Goal: Transaction & Acquisition: Purchase product/service

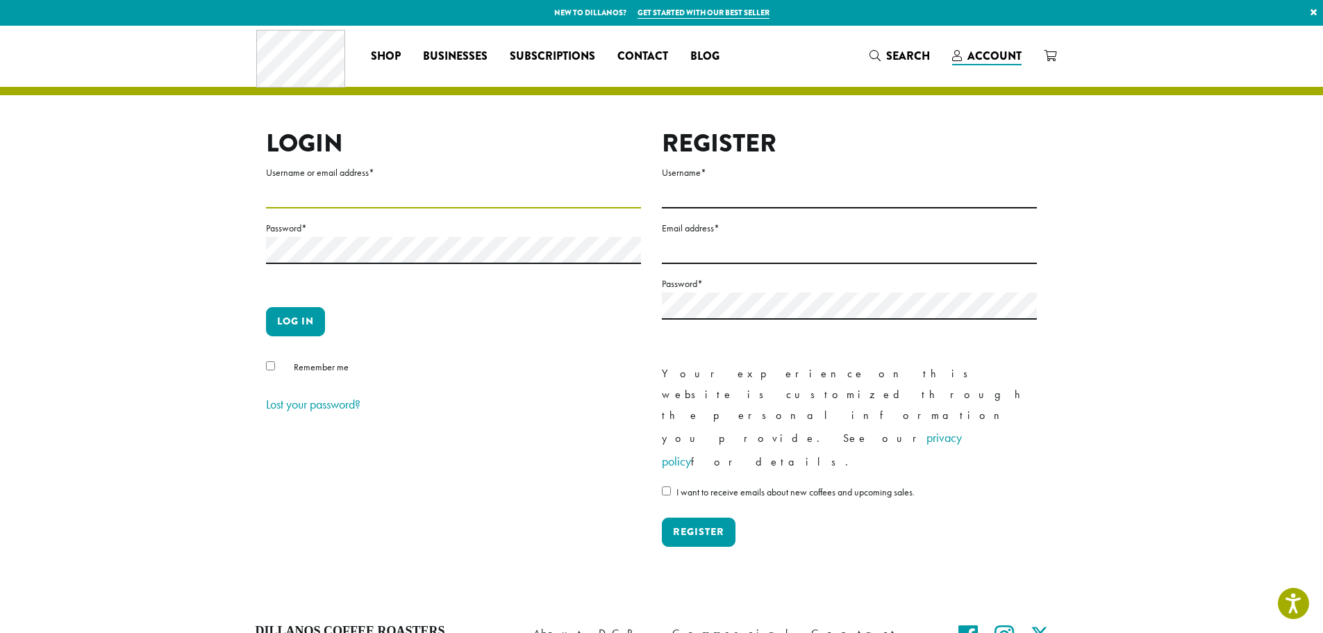
click at [285, 199] on input "Username or email address *" at bounding box center [453, 194] width 375 height 27
type input "**********"
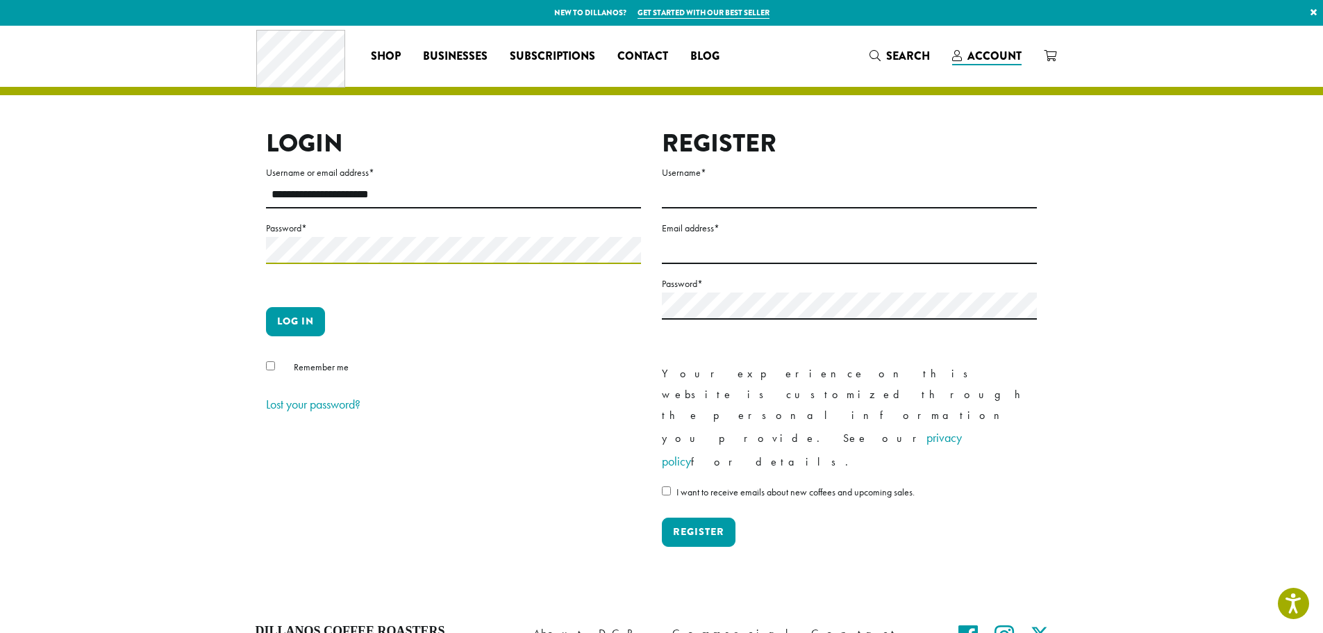
click at [266, 307] on button "Log in" at bounding box center [295, 321] width 59 height 29
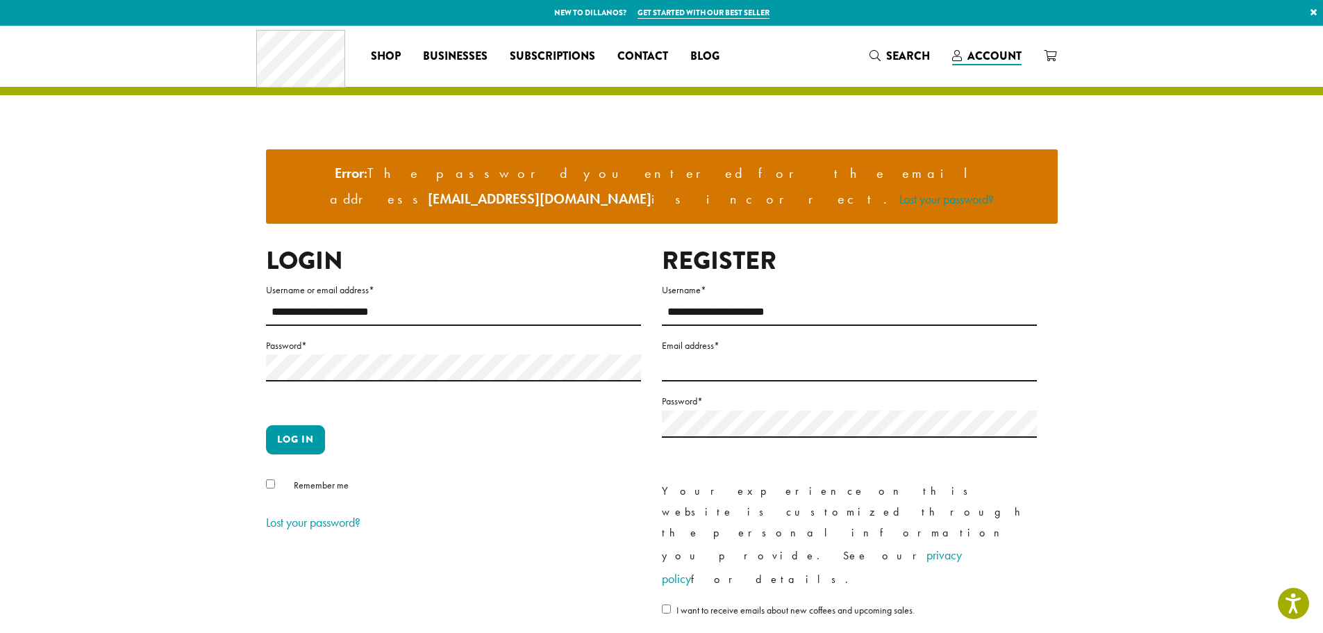
click at [322, 340] on p "Password *" at bounding box center [453, 375] width 375 height 76
click at [266, 425] on button "Log in" at bounding box center [295, 439] width 59 height 29
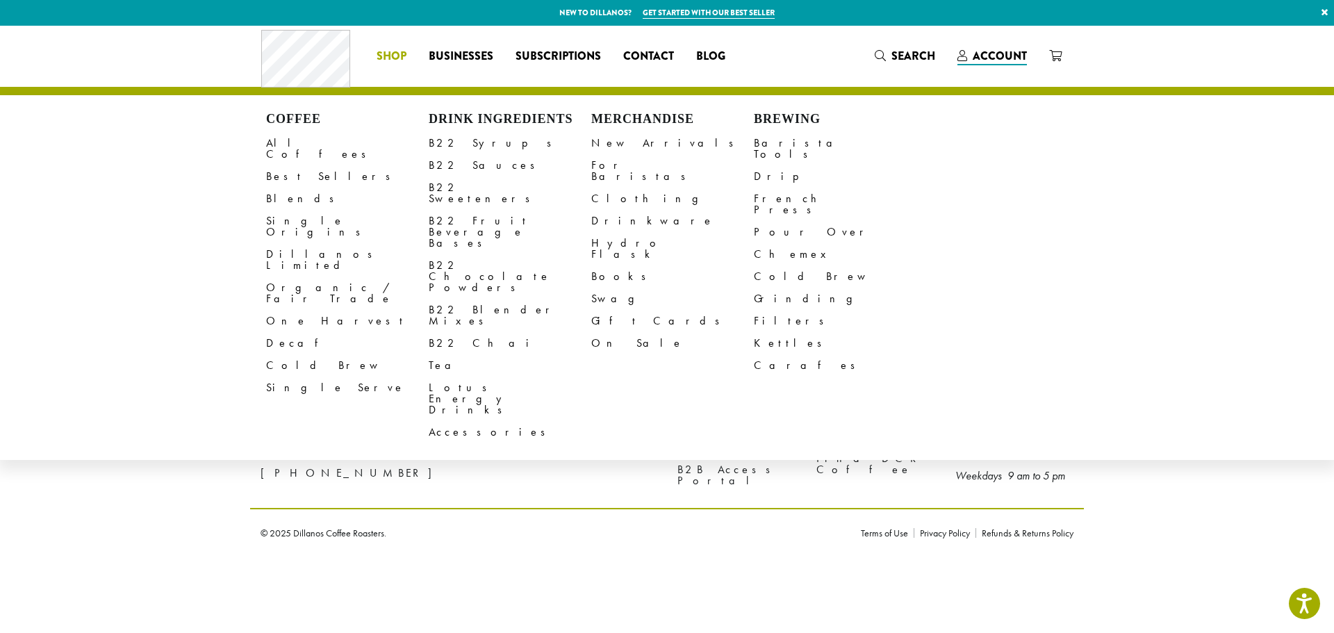
click at [397, 59] on span "Shop" at bounding box center [392, 56] width 30 height 17
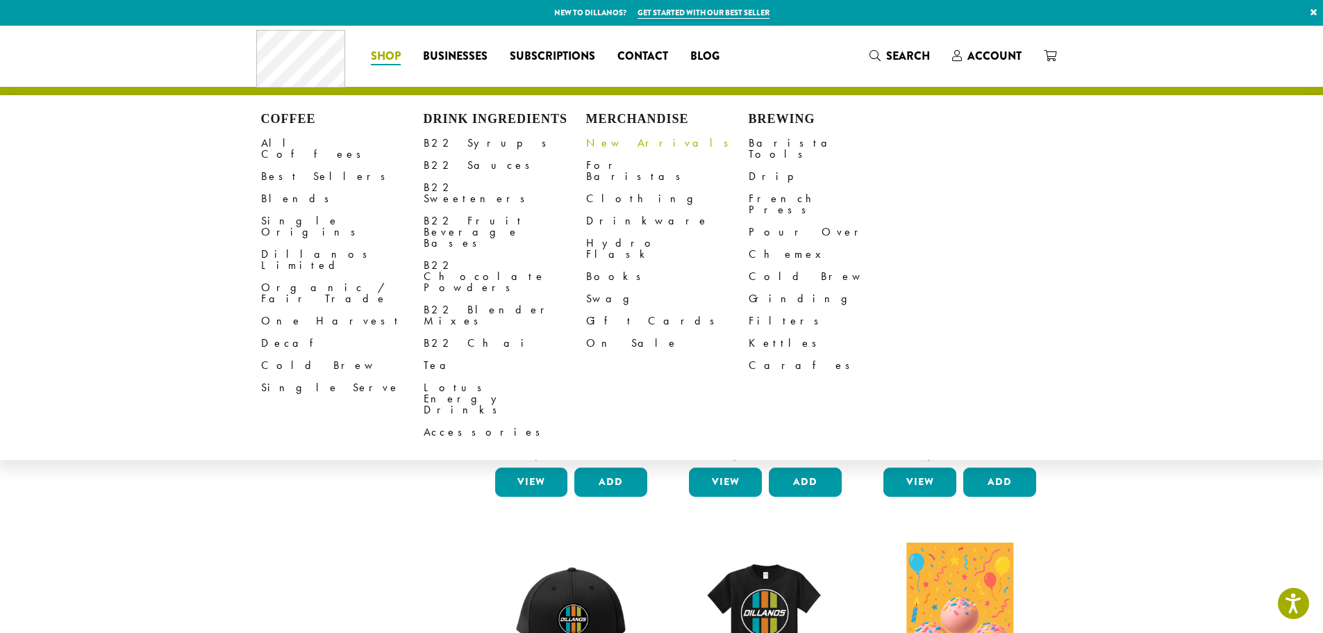
click at [636, 139] on link "New Arrivals" at bounding box center [667, 143] width 163 height 22
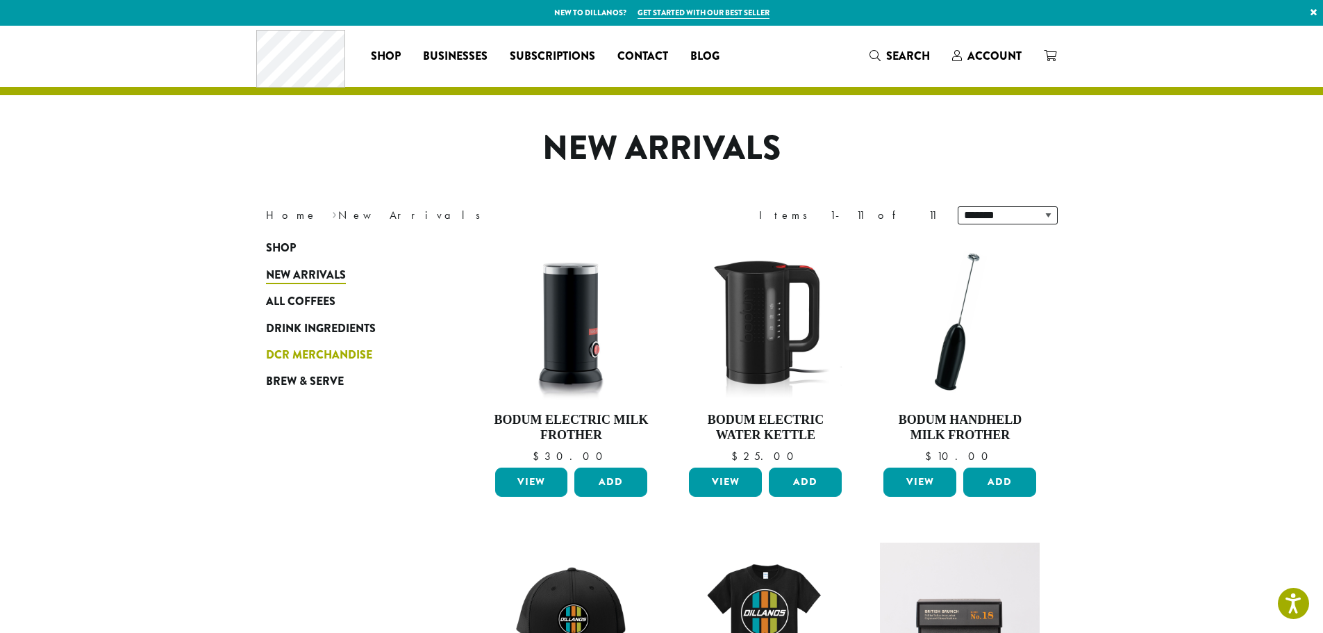
click at [340, 358] on span "DCR Merchandise" at bounding box center [319, 355] width 106 height 17
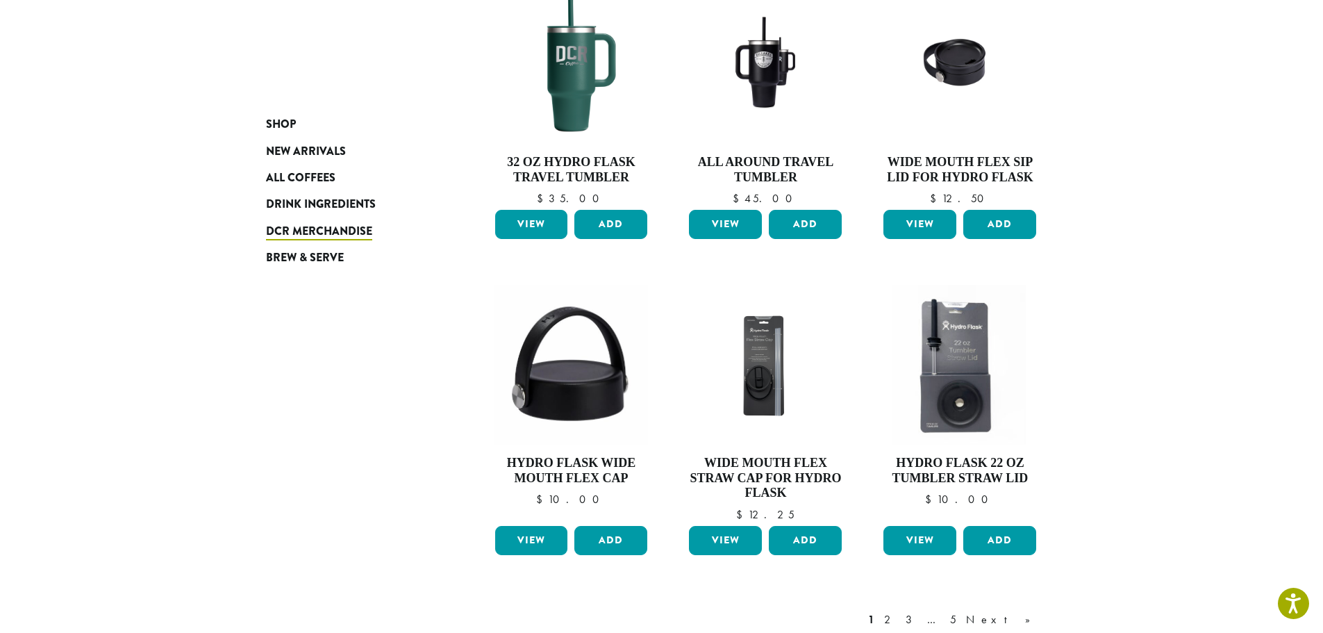
scroll to position [903, 0]
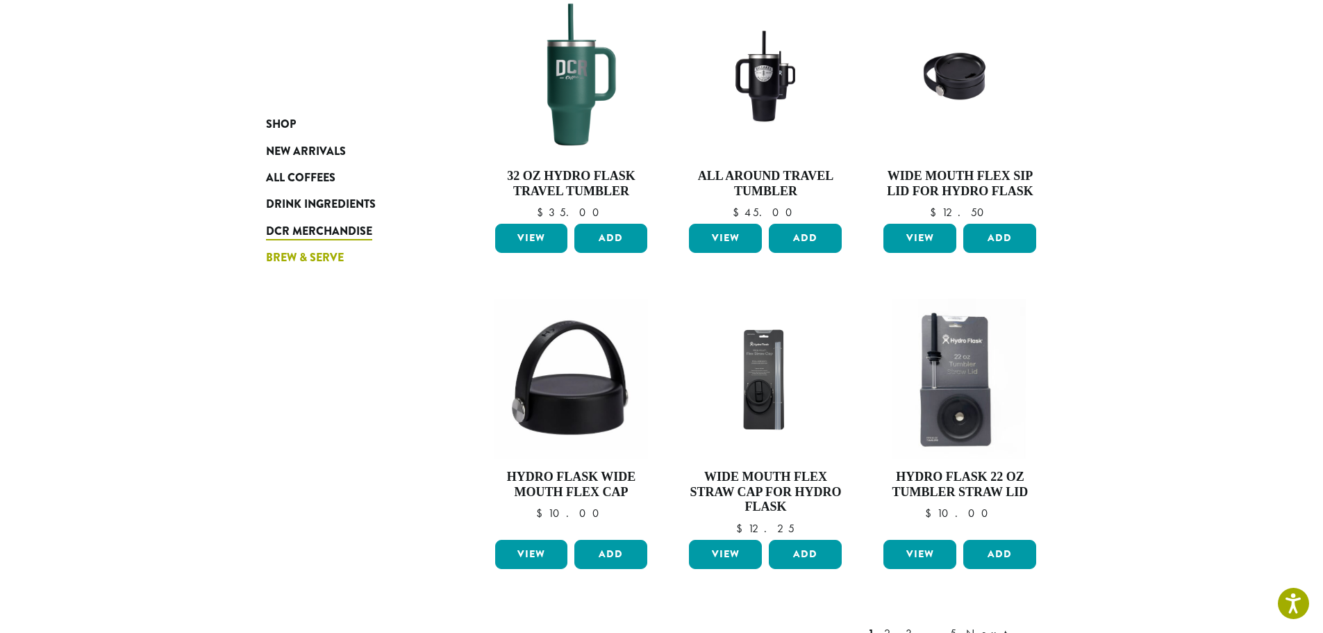
click at [297, 255] on span "Brew & Serve" at bounding box center [305, 257] width 78 height 17
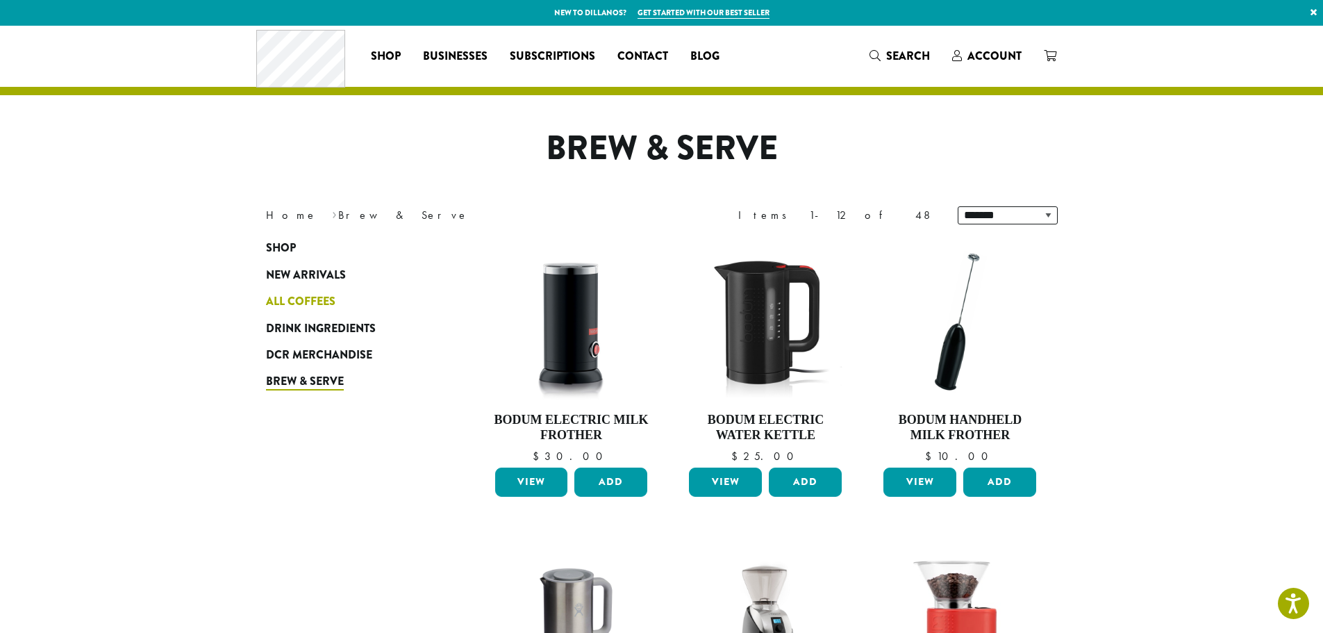
click at [293, 296] on span "All Coffees" at bounding box center [300, 301] width 69 height 17
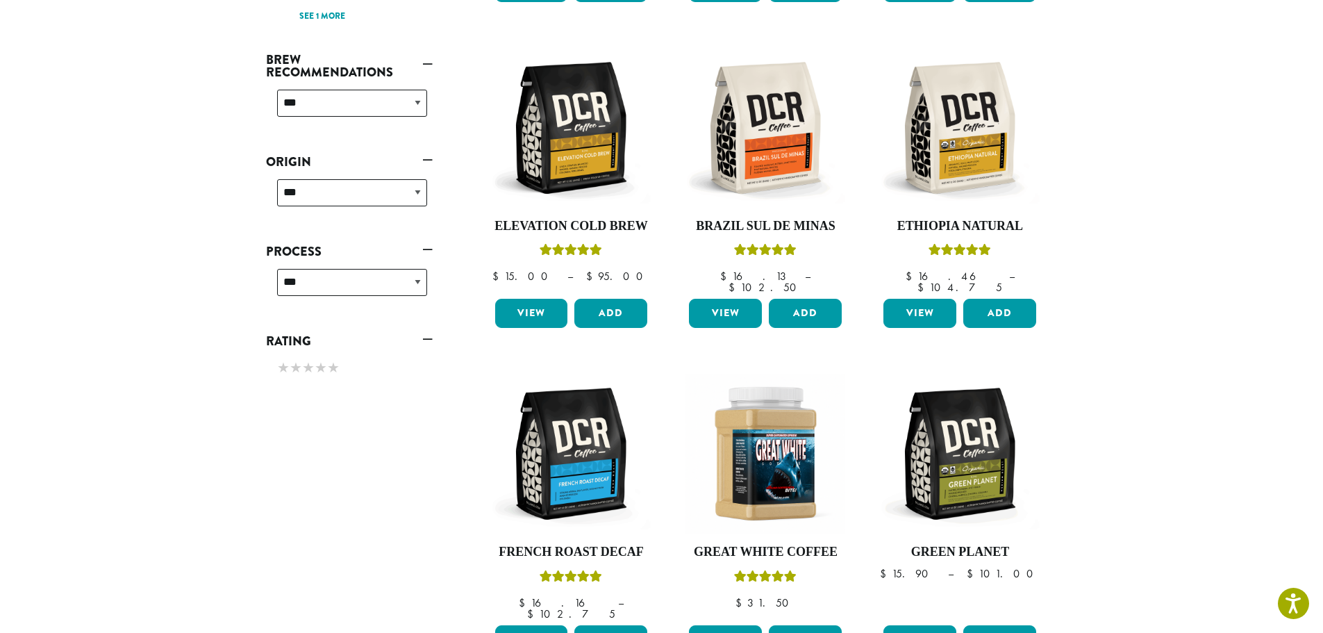
scroll to position [695, 0]
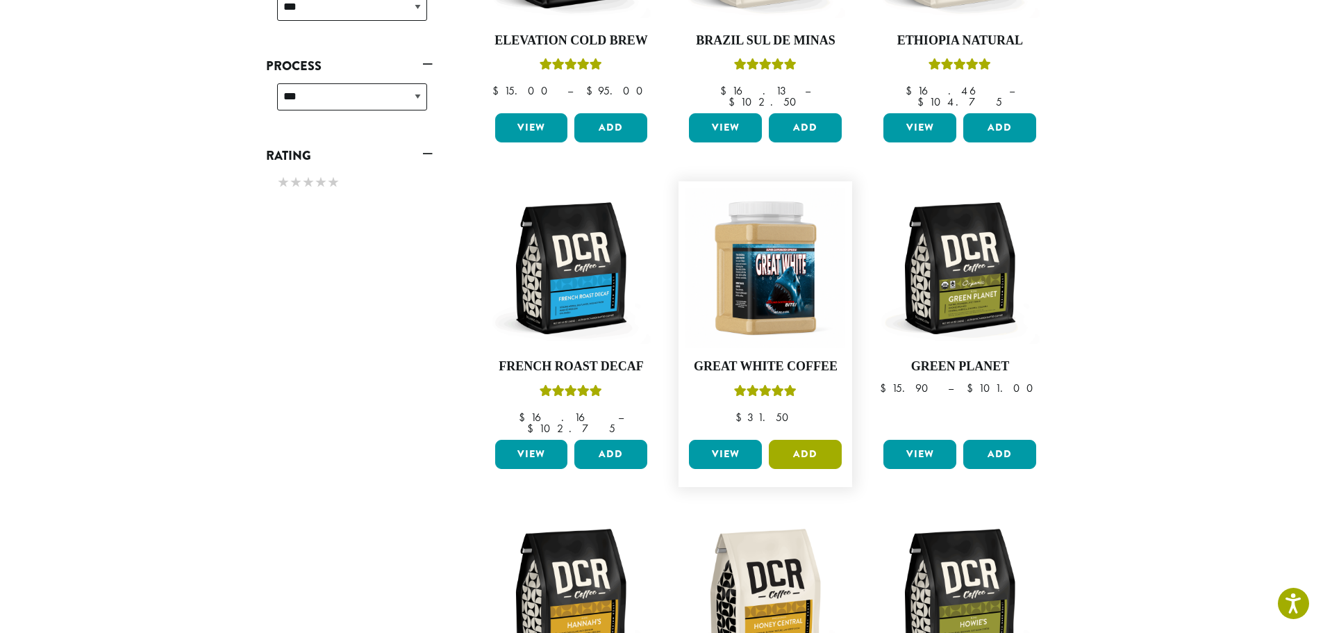
click at [791, 440] on button "Add" at bounding box center [805, 454] width 73 height 29
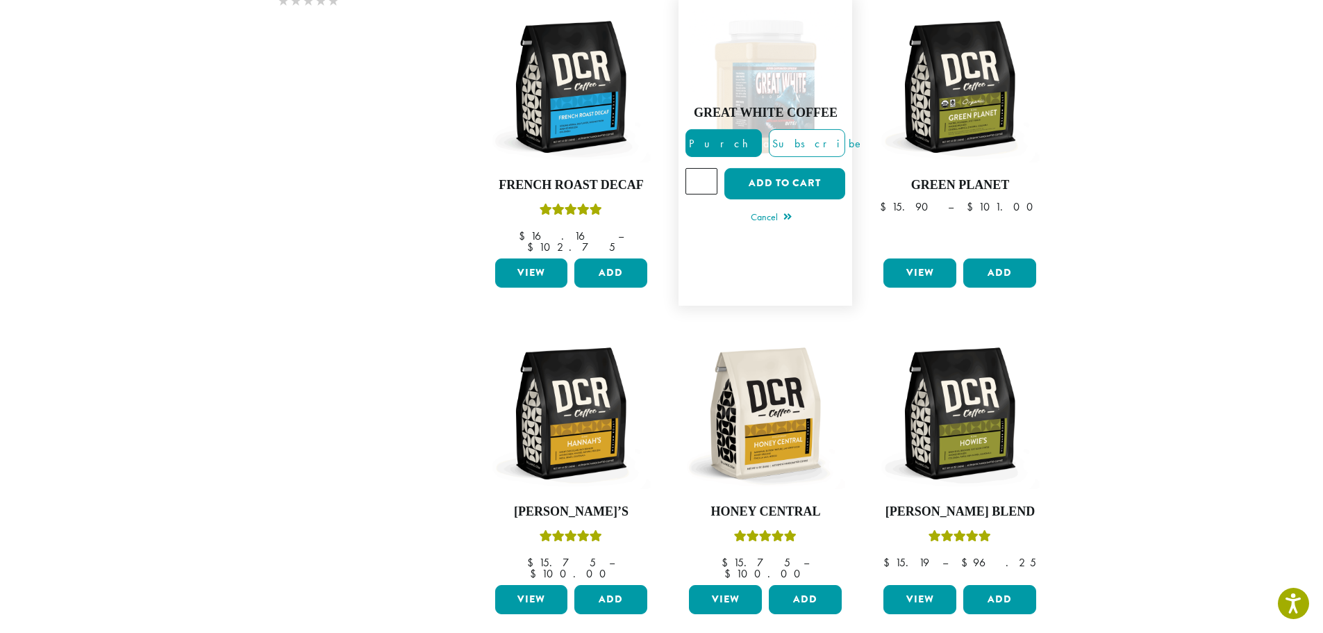
scroll to position [764, 0]
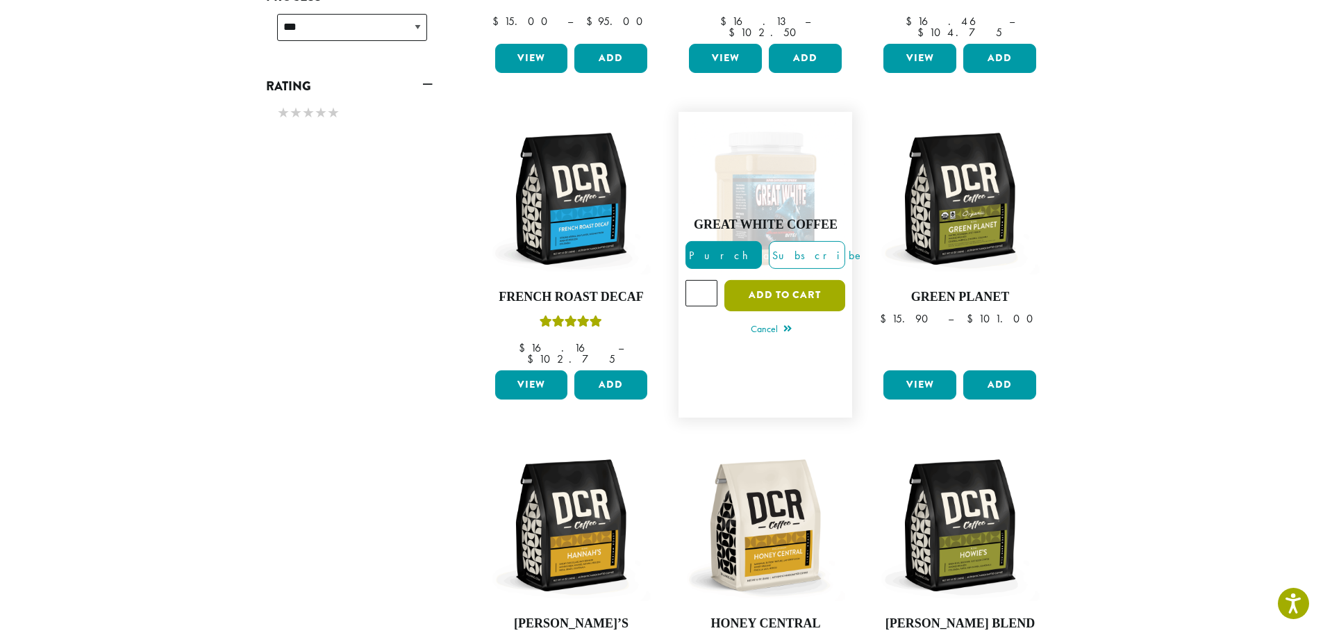
click at [782, 280] on button "Add to cart" at bounding box center [785, 295] width 121 height 31
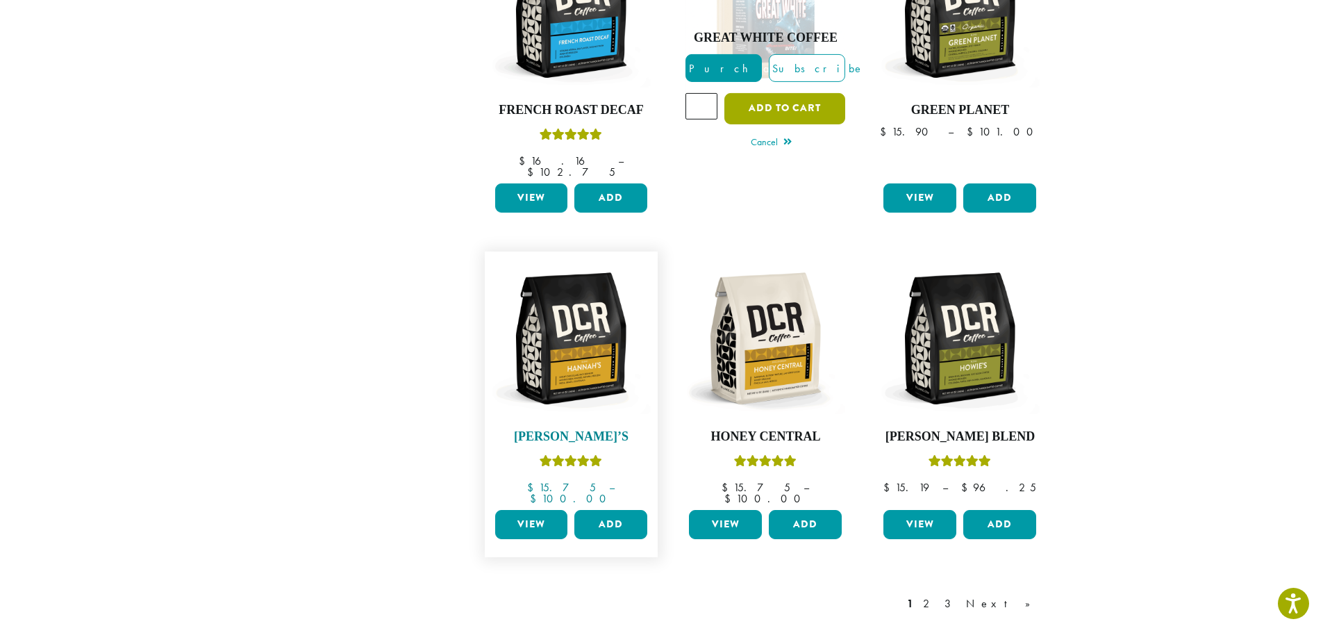
scroll to position [973, 0]
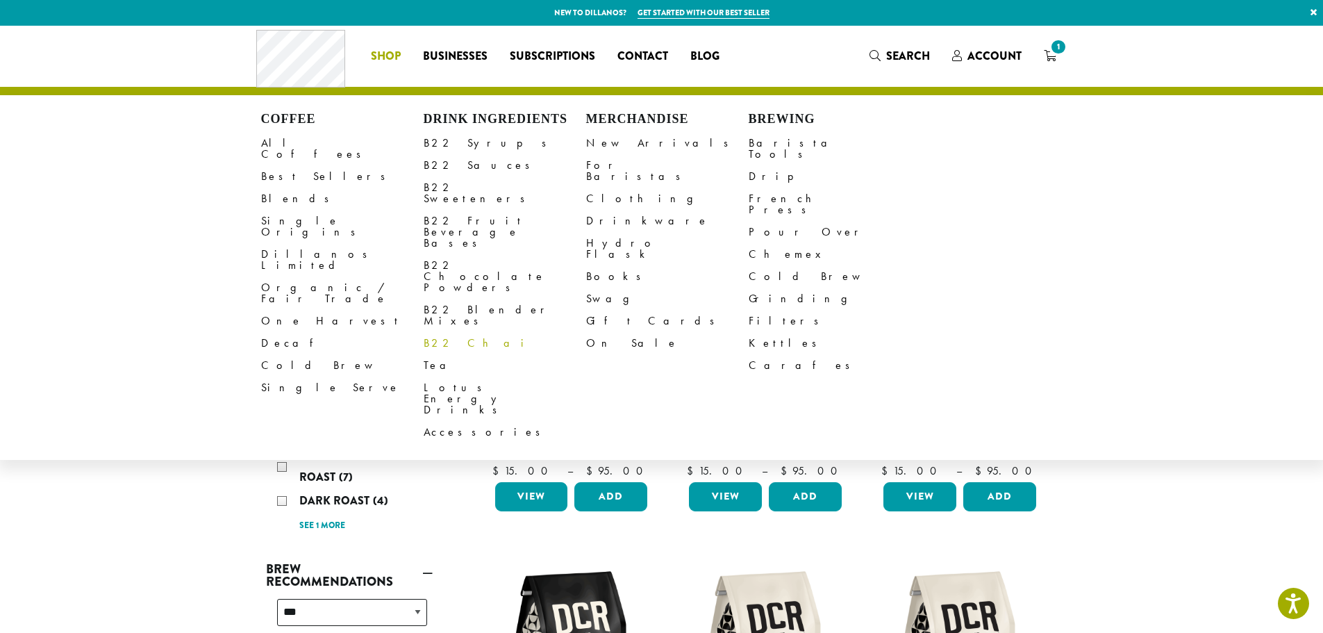
click at [437, 332] on link "B22 Chai" at bounding box center [505, 343] width 163 height 22
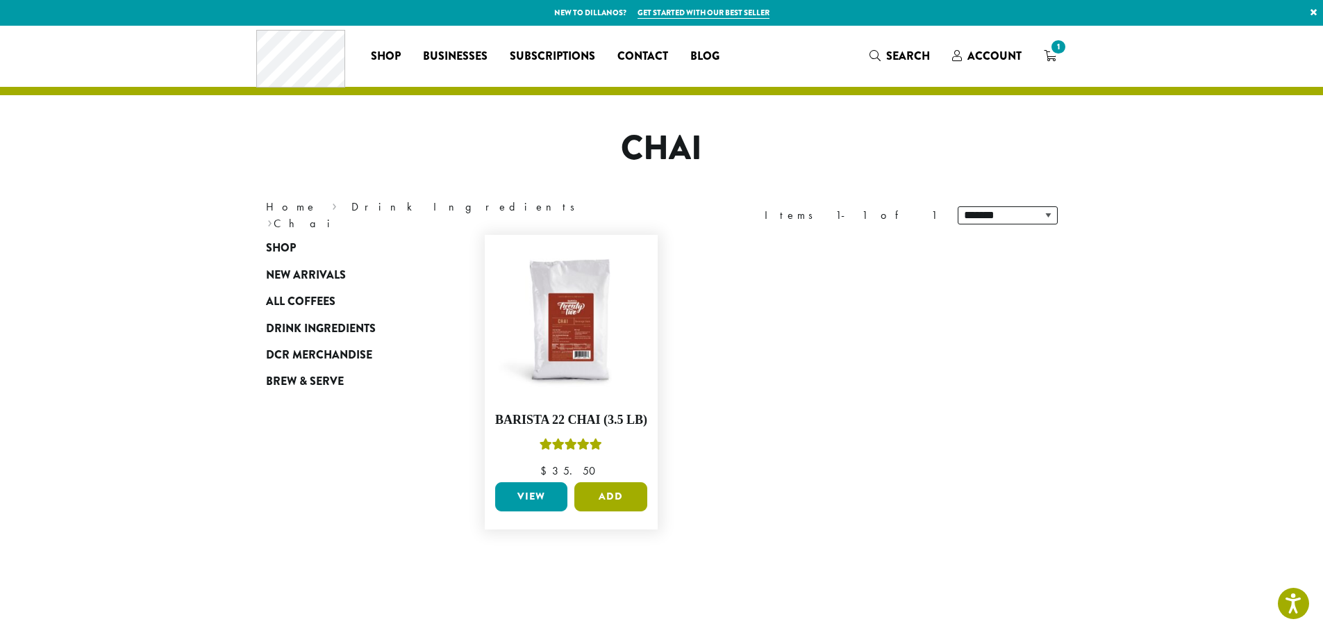
click at [610, 499] on button "Add" at bounding box center [611, 496] width 73 height 29
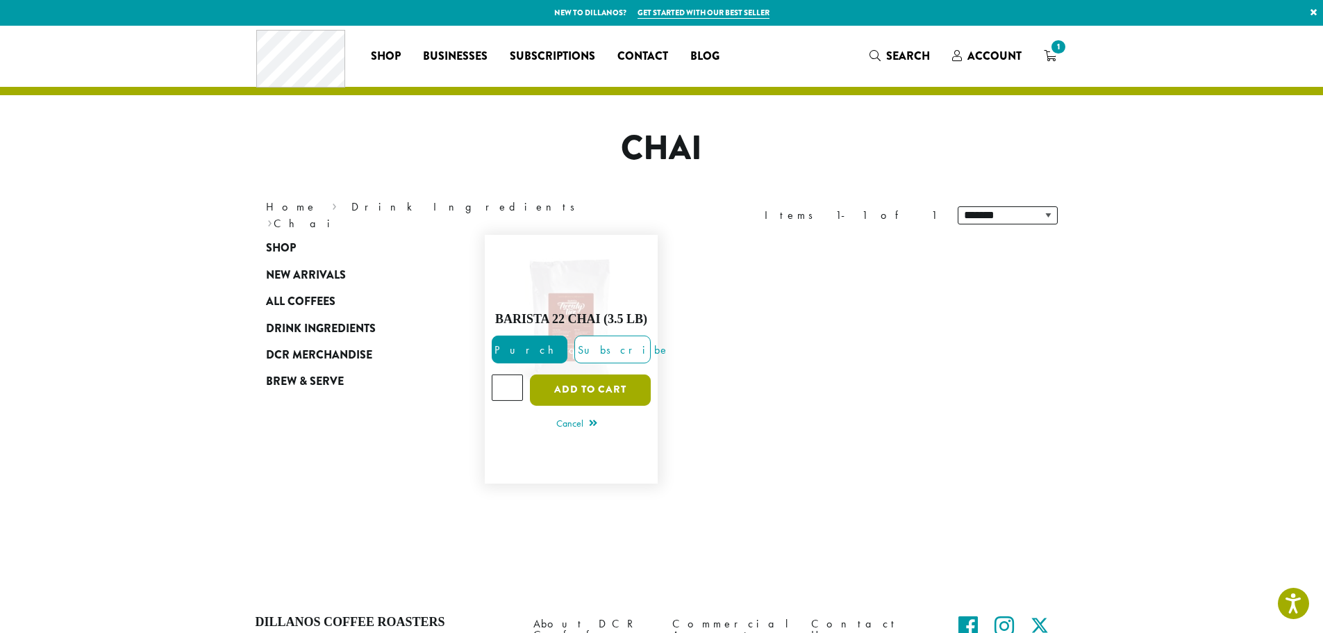
click at [606, 384] on button "Add to cart" at bounding box center [590, 389] width 121 height 31
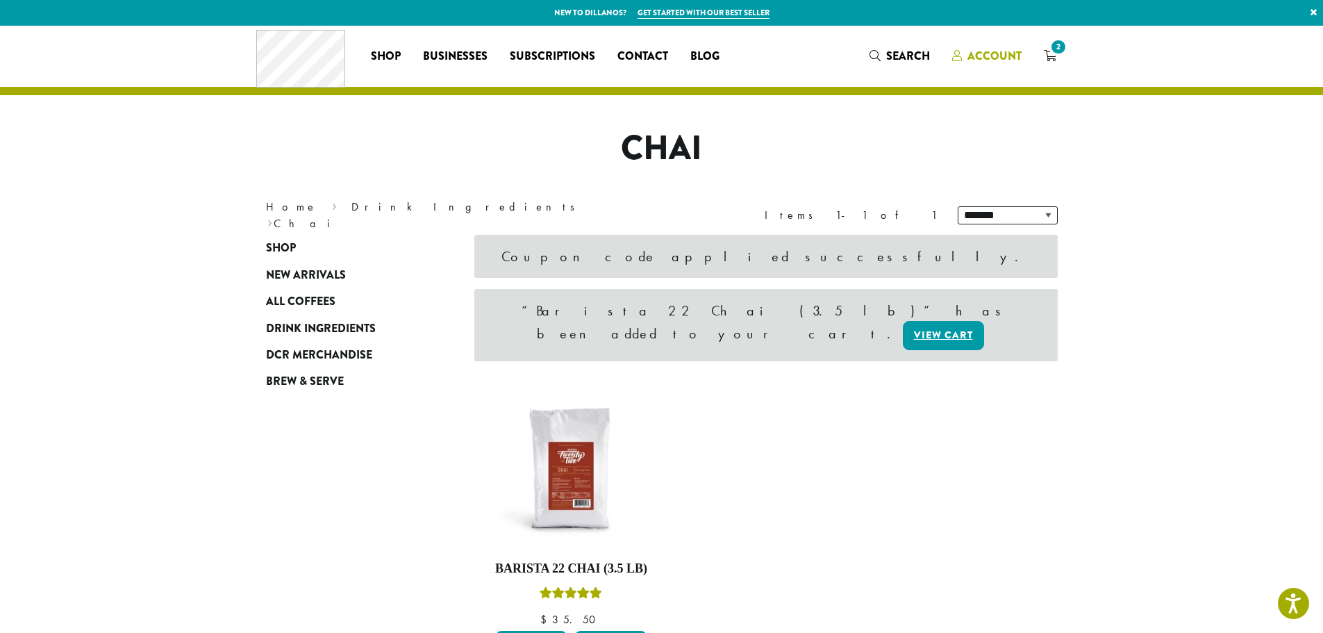
click at [975, 62] on span "Account" at bounding box center [995, 56] width 54 height 16
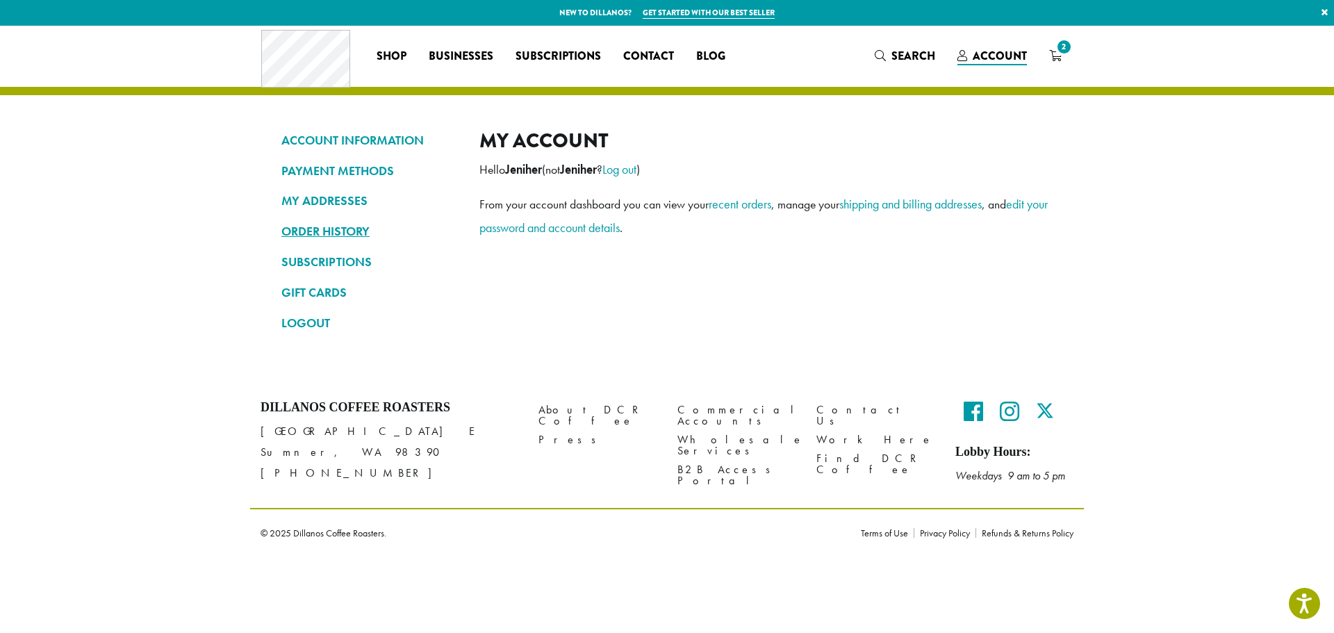
click at [347, 229] on link "ORDER HISTORY" at bounding box center [369, 232] width 177 height 24
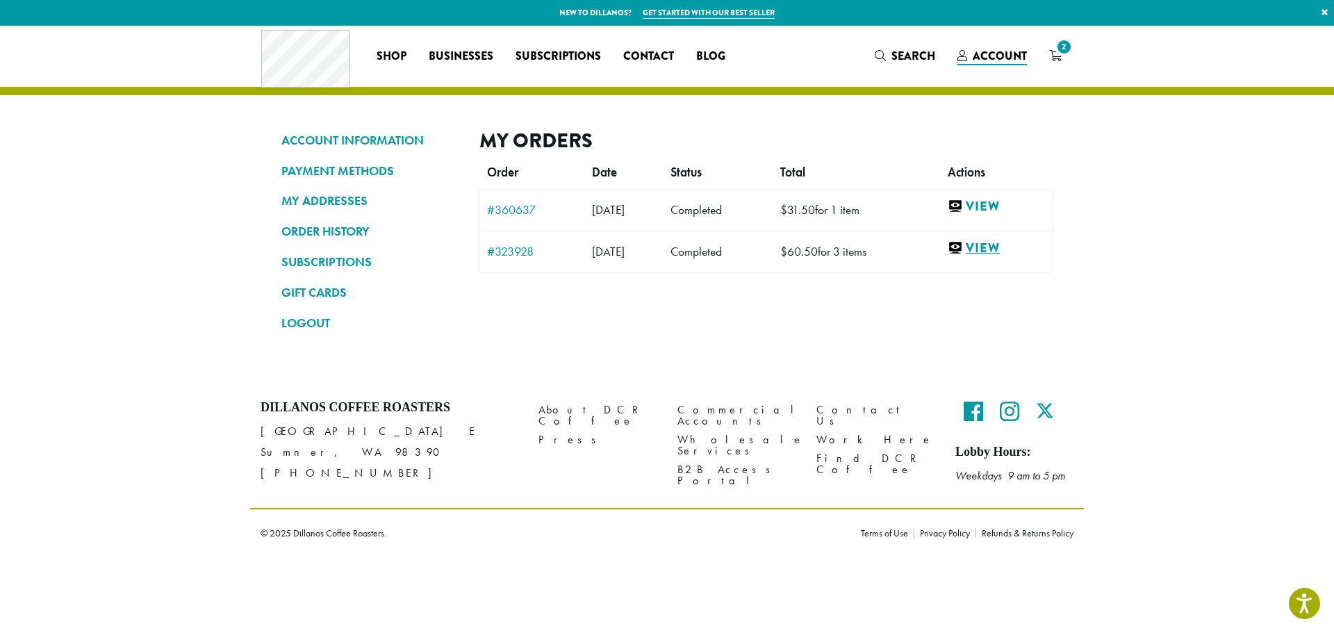
click at [981, 247] on link "View" at bounding box center [996, 248] width 97 height 17
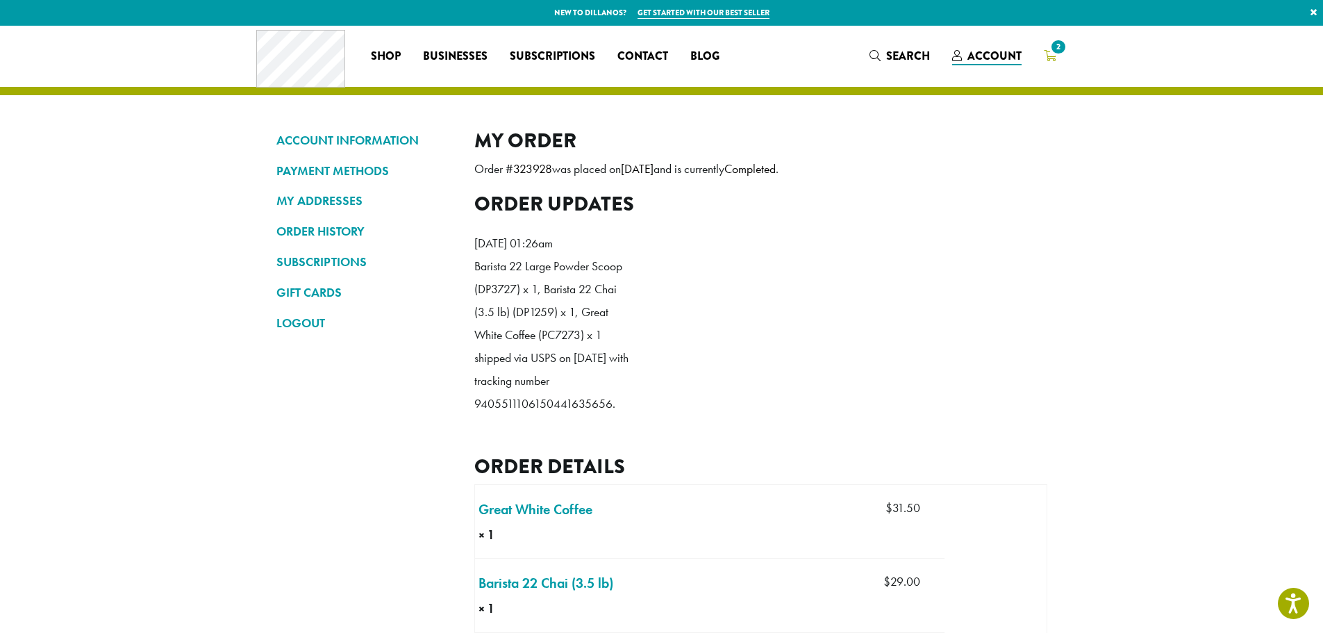
click at [1055, 51] on span "2" at bounding box center [1058, 47] width 19 height 19
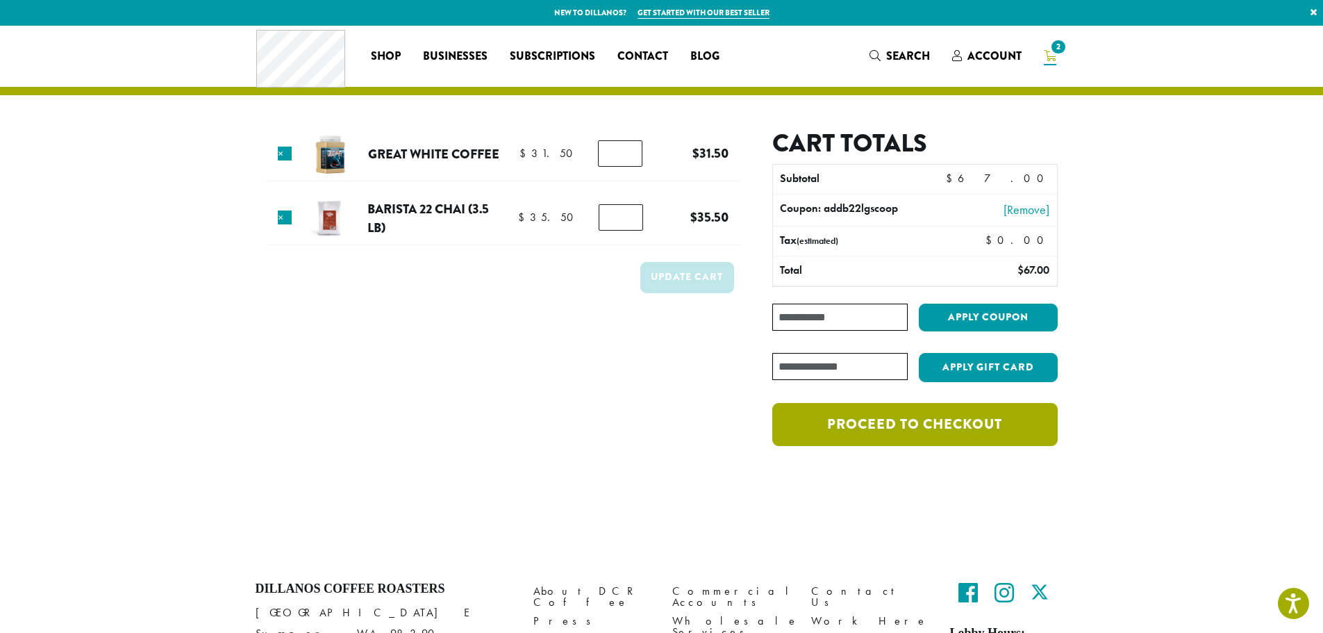
click at [902, 418] on link "Proceed to checkout" at bounding box center [915, 424] width 285 height 43
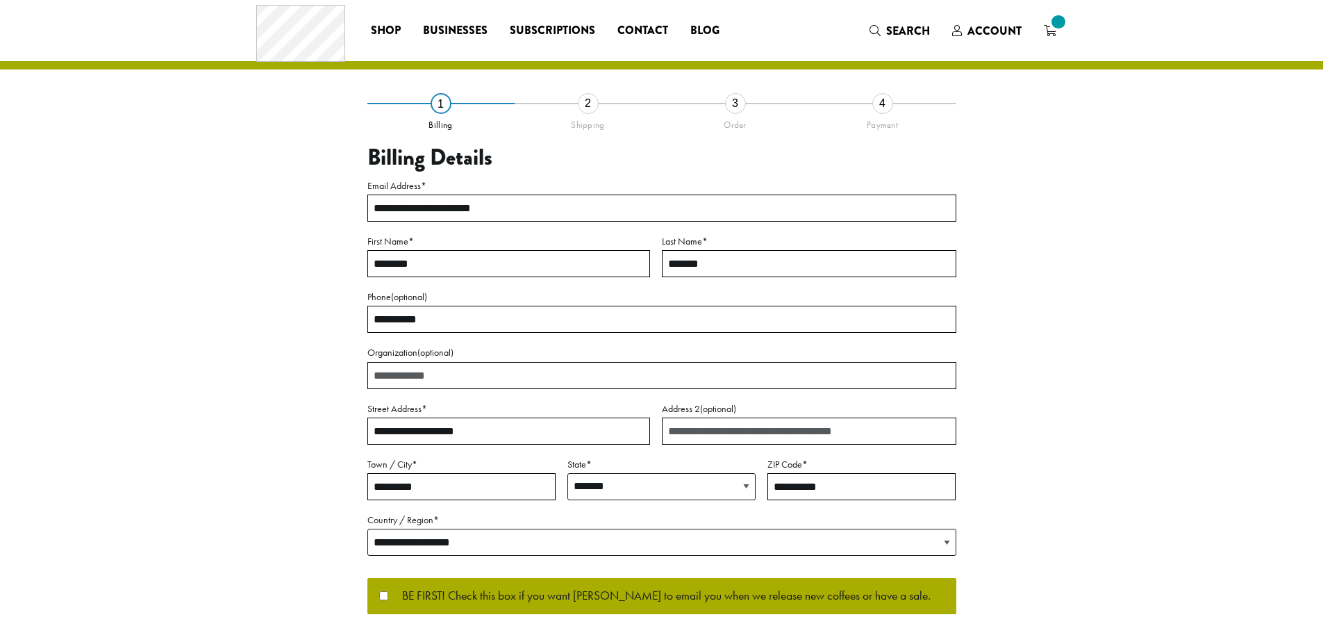
select select "**"
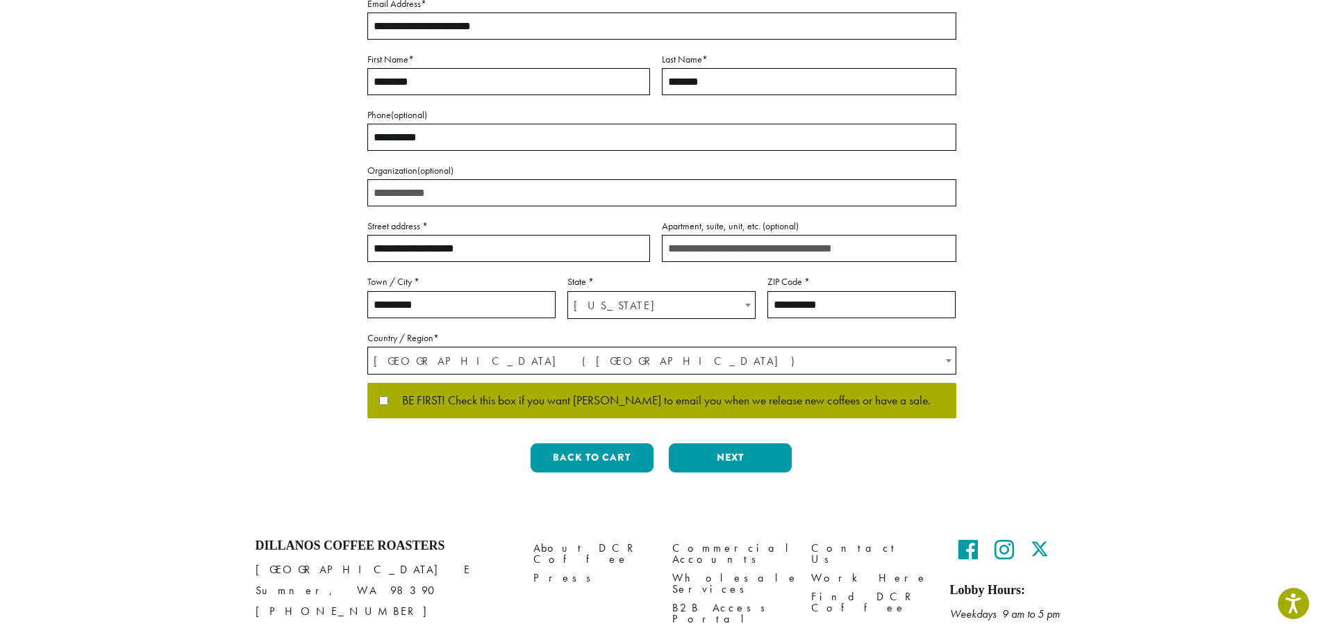
scroll to position [208, 0]
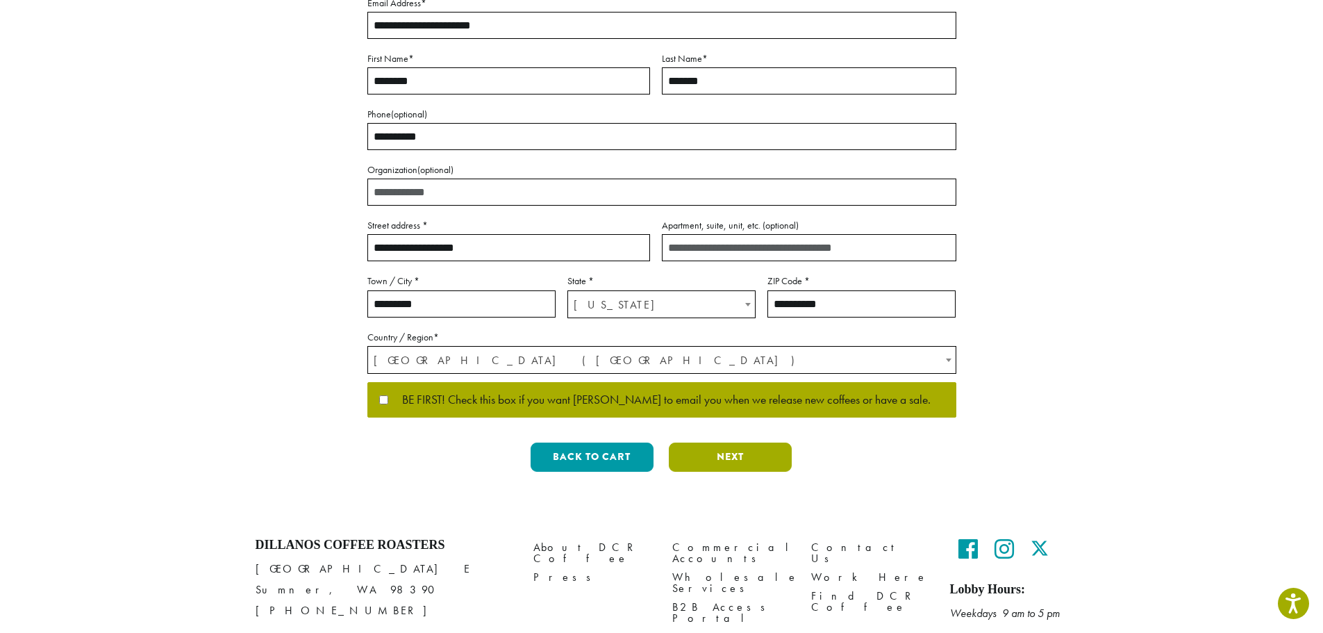
click at [704, 456] on button "Next" at bounding box center [730, 457] width 123 height 29
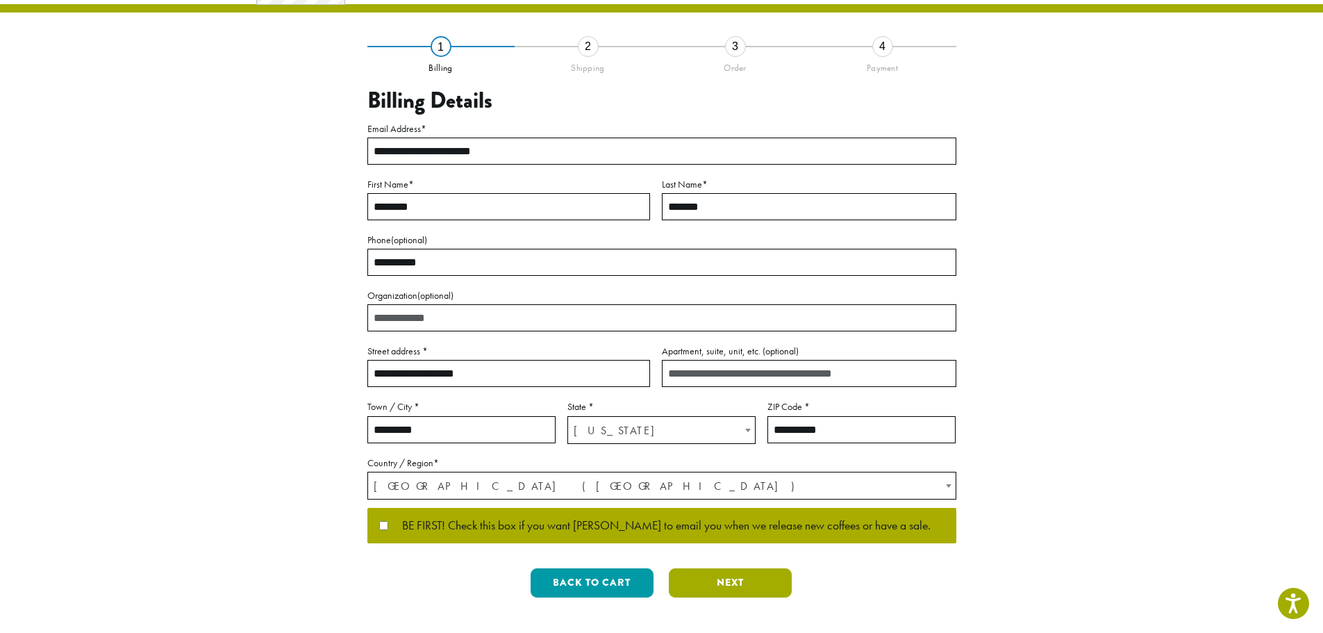
scroll to position [0, 0]
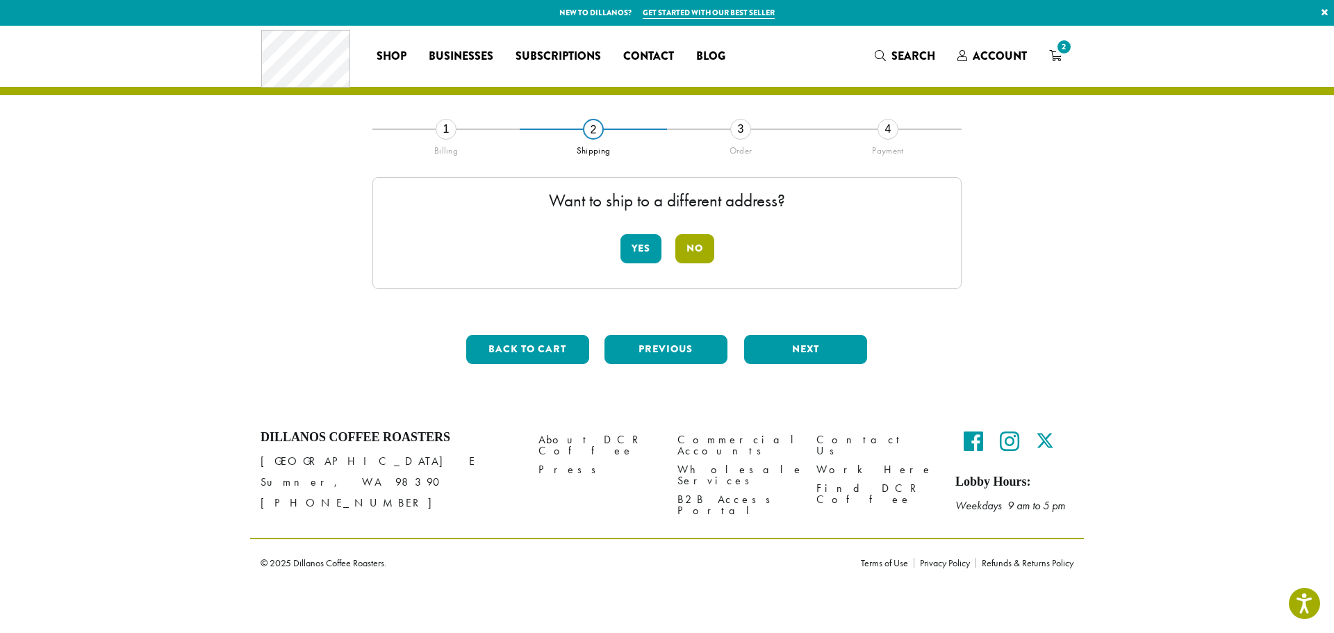
drag, startPoint x: 695, startPoint y: 243, endPoint x: 678, endPoint y: 244, distance: 16.7
click at [695, 244] on button "No" at bounding box center [694, 248] width 39 height 29
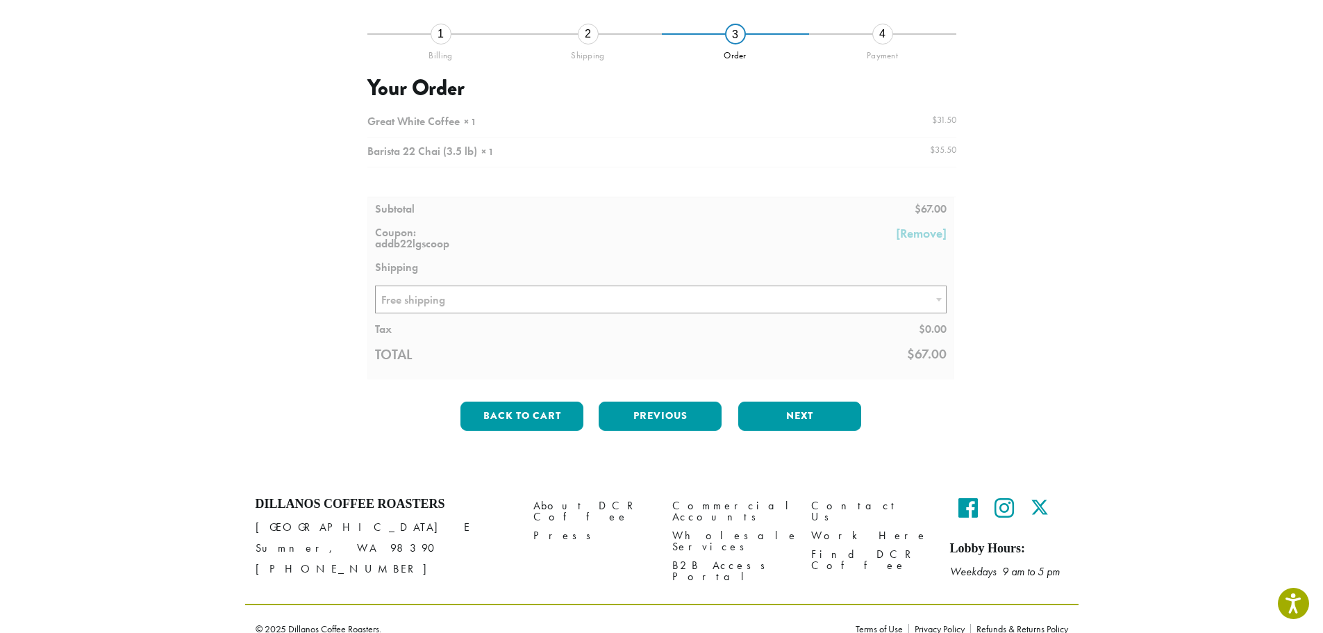
scroll to position [115, 0]
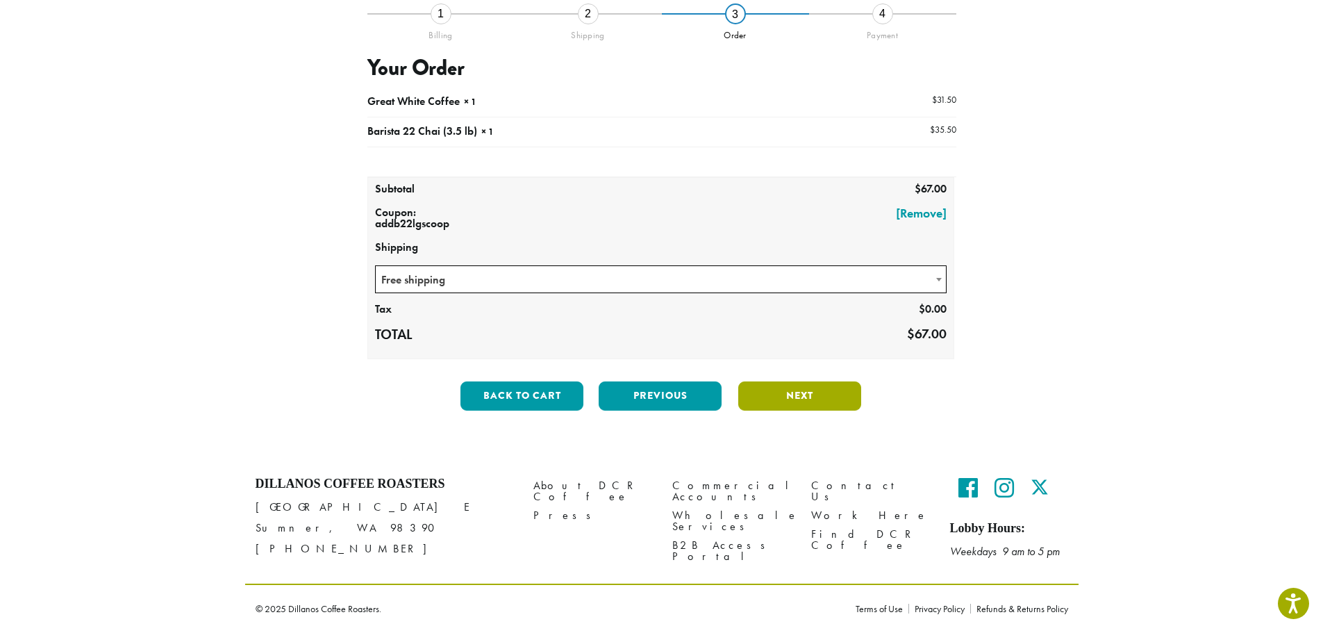
click at [818, 402] on button "Next" at bounding box center [800, 395] width 123 height 29
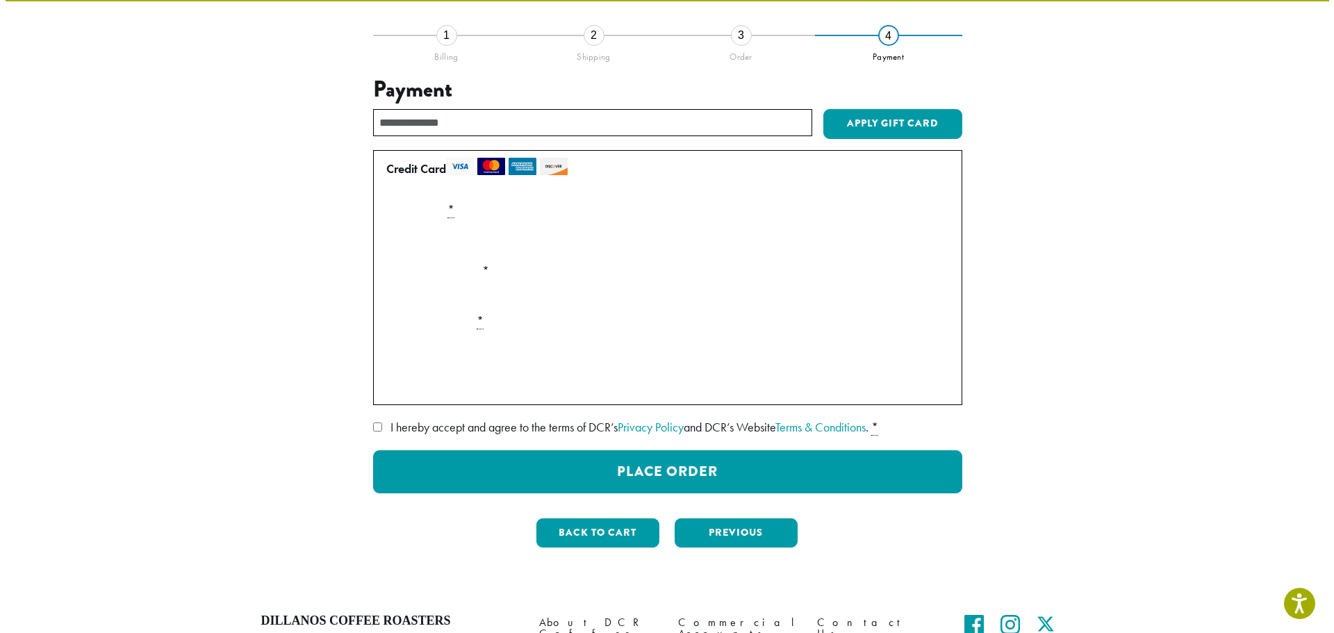
scroll to position [208, 0]
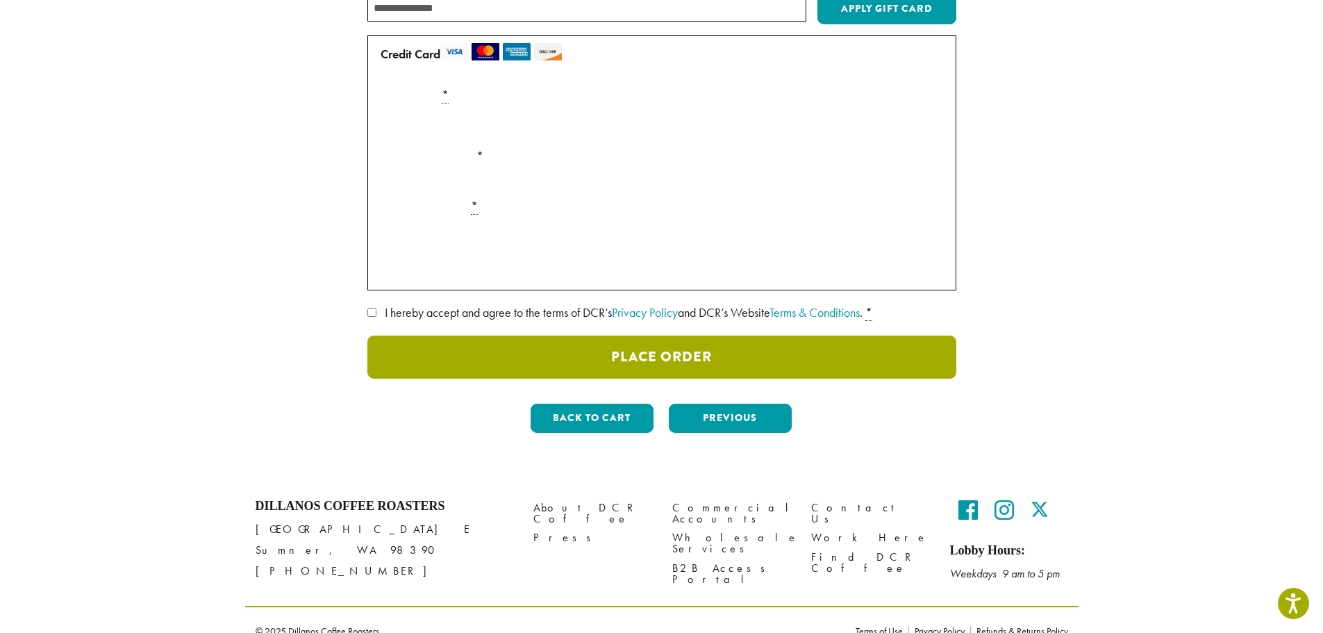
click at [684, 353] on button "Place Order" at bounding box center [662, 357] width 589 height 43
